Goal: Check status: Check status

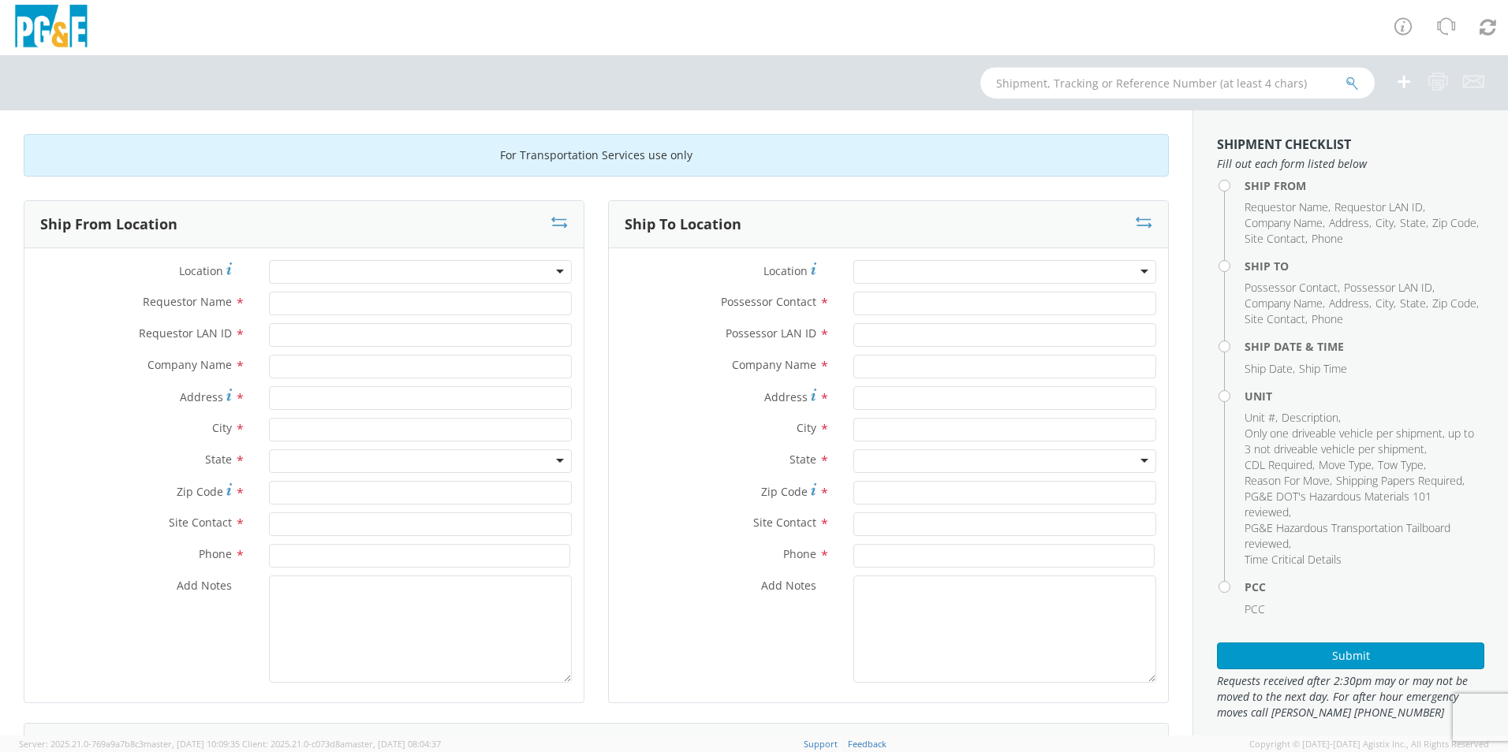
click at [1105, 91] on input "text" at bounding box center [1177, 83] width 394 height 32
click at [1345, 75] on button "submit" at bounding box center [1351, 84] width 13 height 19
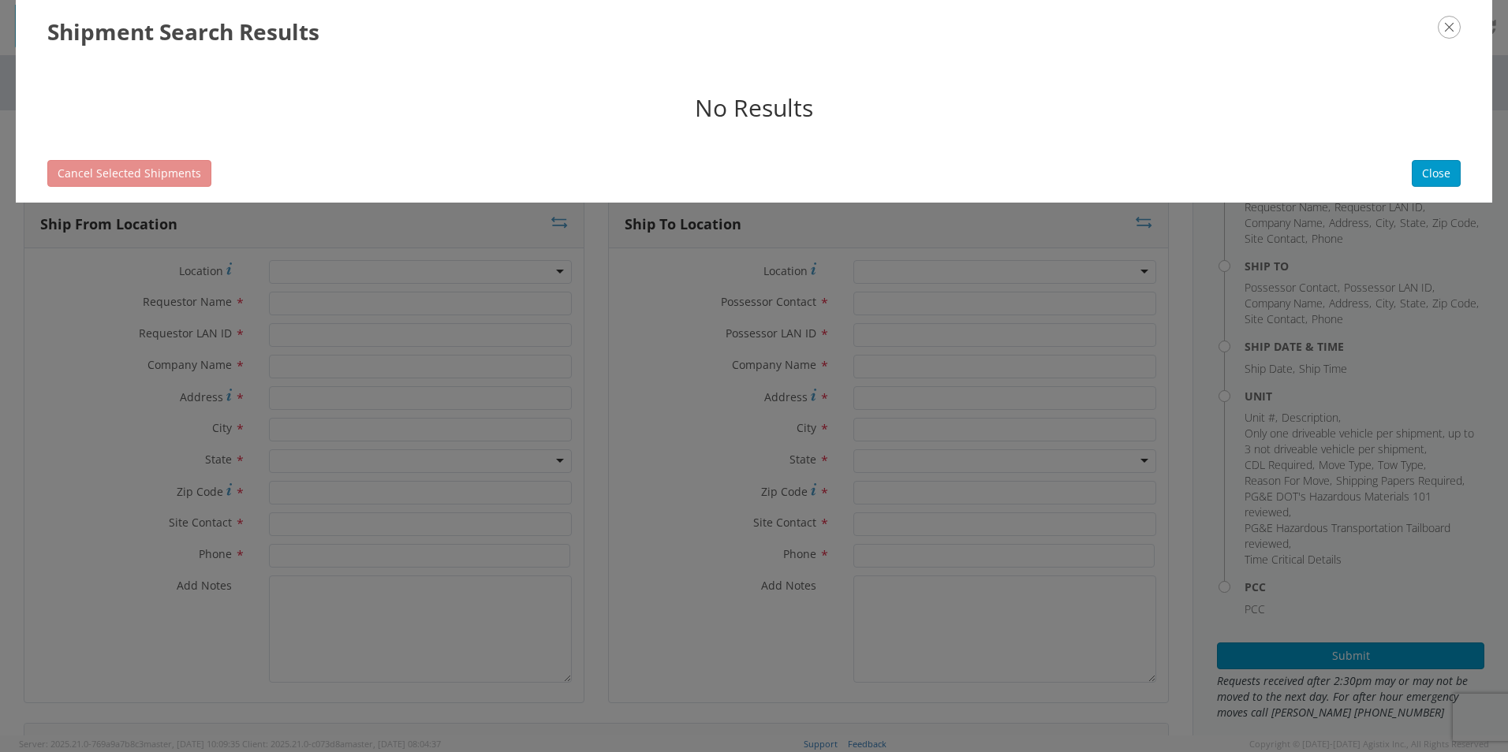
click at [1453, 26] on icon "button" at bounding box center [1448, 27] width 23 height 23
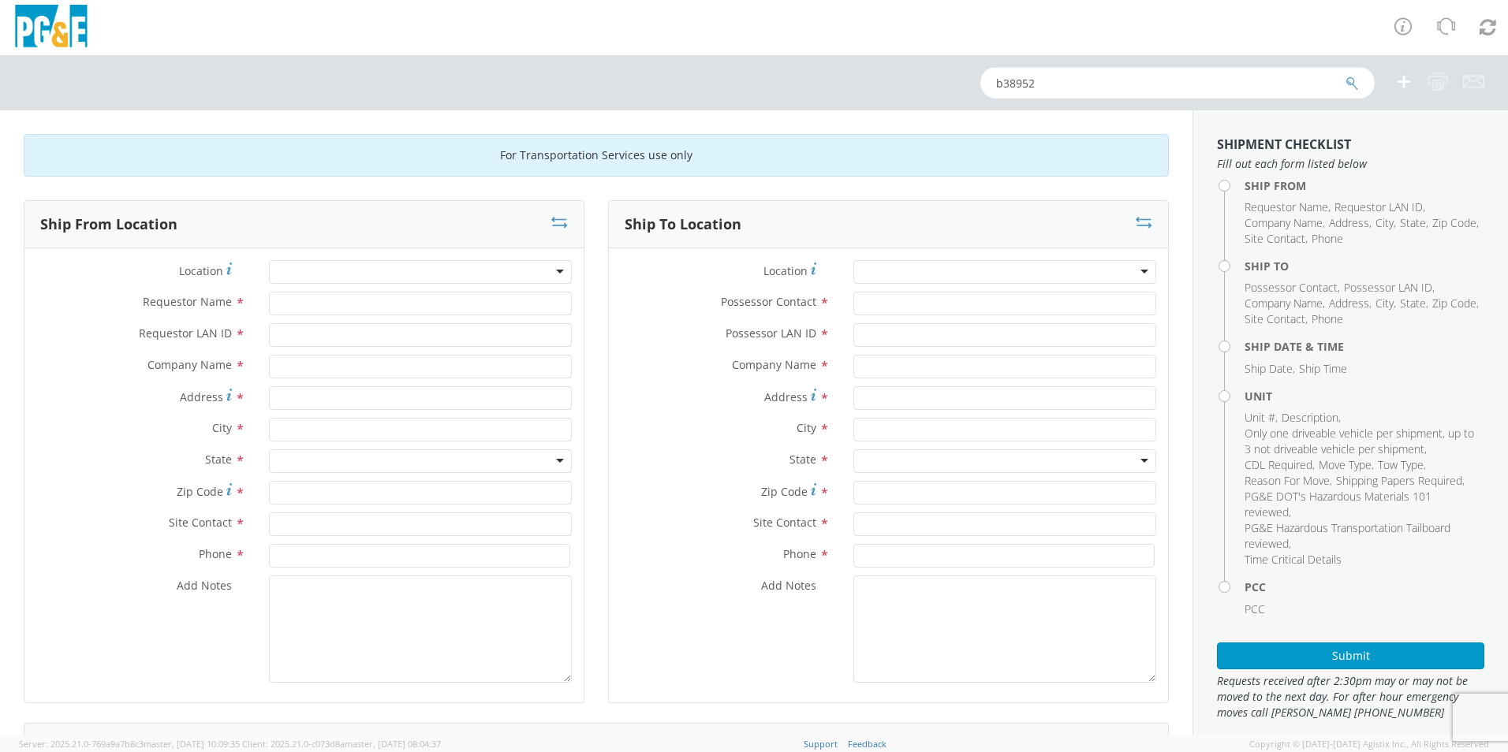
click at [1171, 81] on input "b38952" at bounding box center [1177, 83] width 394 height 32
type input "b38519"
click at [1345, 75] on button "submit" at bounding box center [1351, 84] width 13 height 19
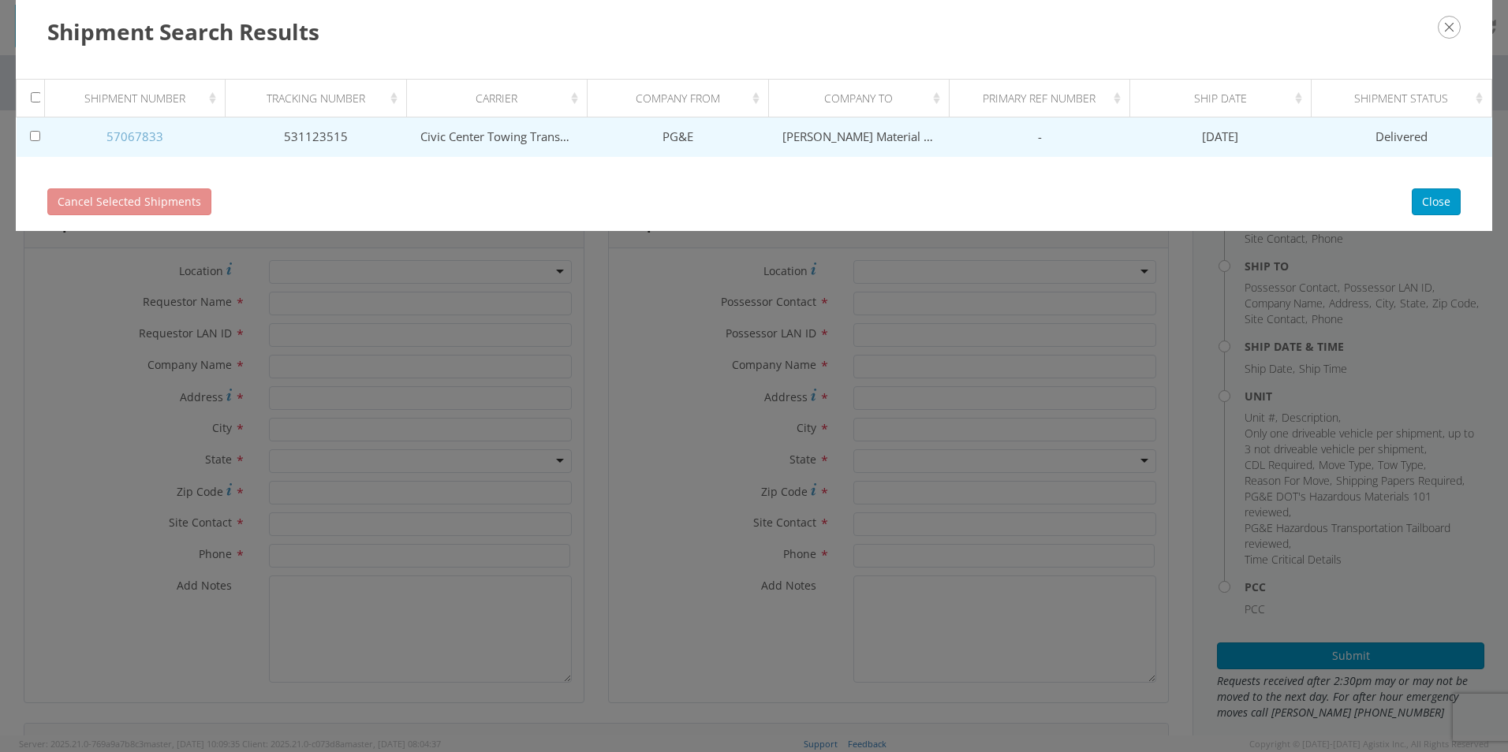
click at [144, 135] on link "57067833" at bounding box center [134, 137] width 57 height 16
